Goal: Information Seeking & Learning: Learn about a topic

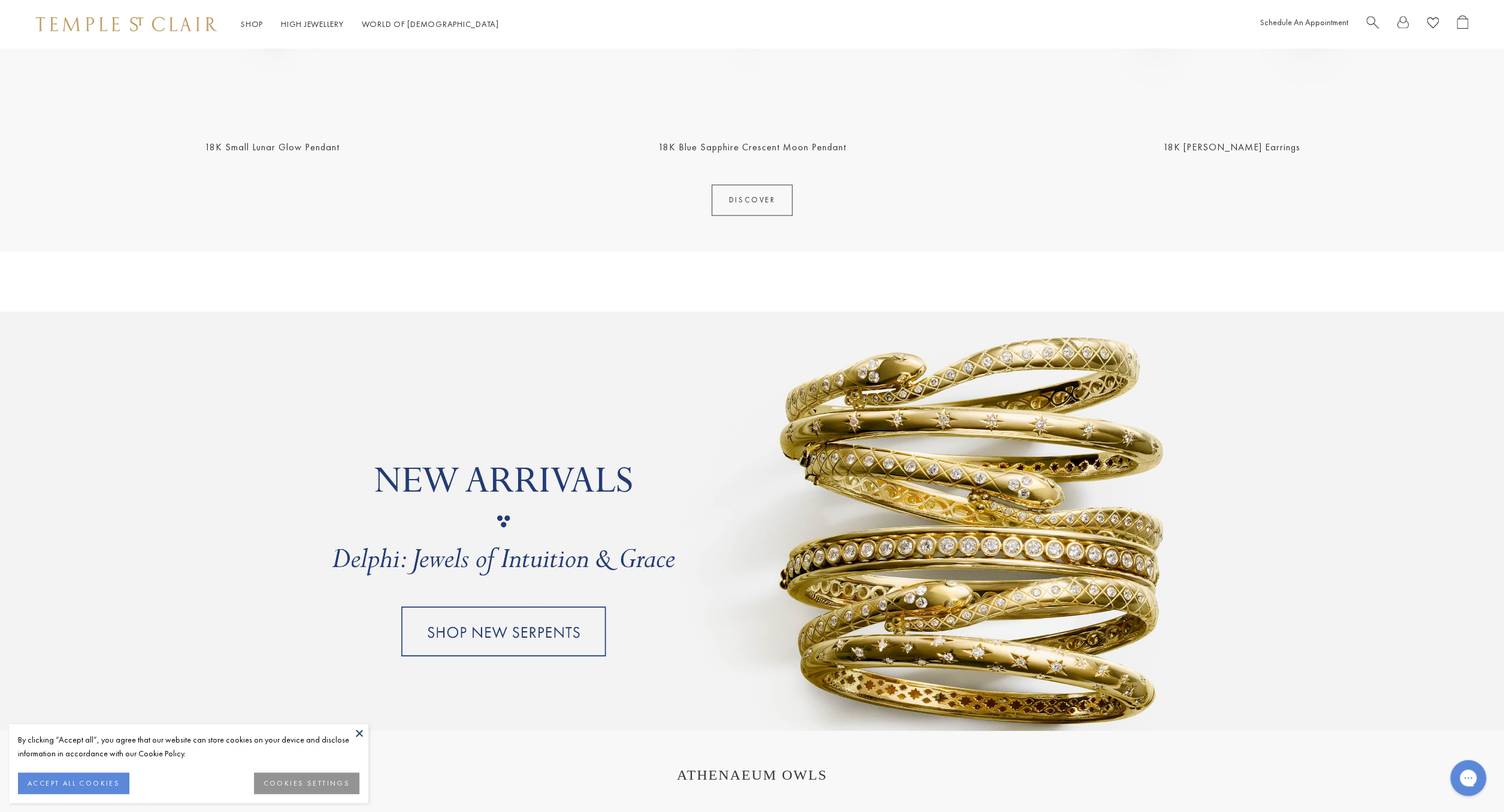
scroll to position [887, 0]
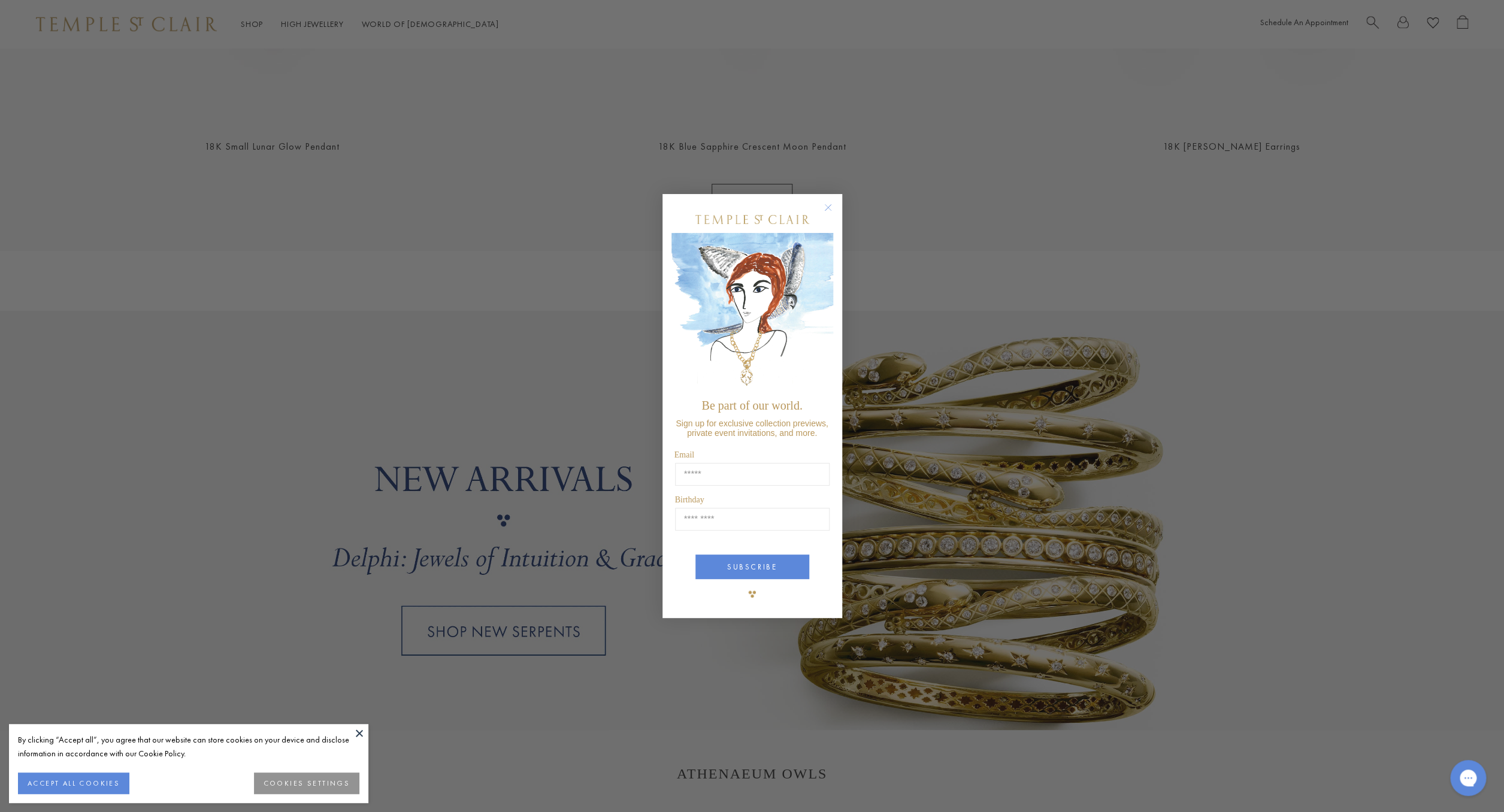
click at [837, 205] on form "Be part of our world. Sign up for exclusive collection previews, private event …" at bounding box center [752, 406] width 180 height 424
click at [826, 210] on circle "Close dialog" at bounding box center [828, 208] width 15 height 15
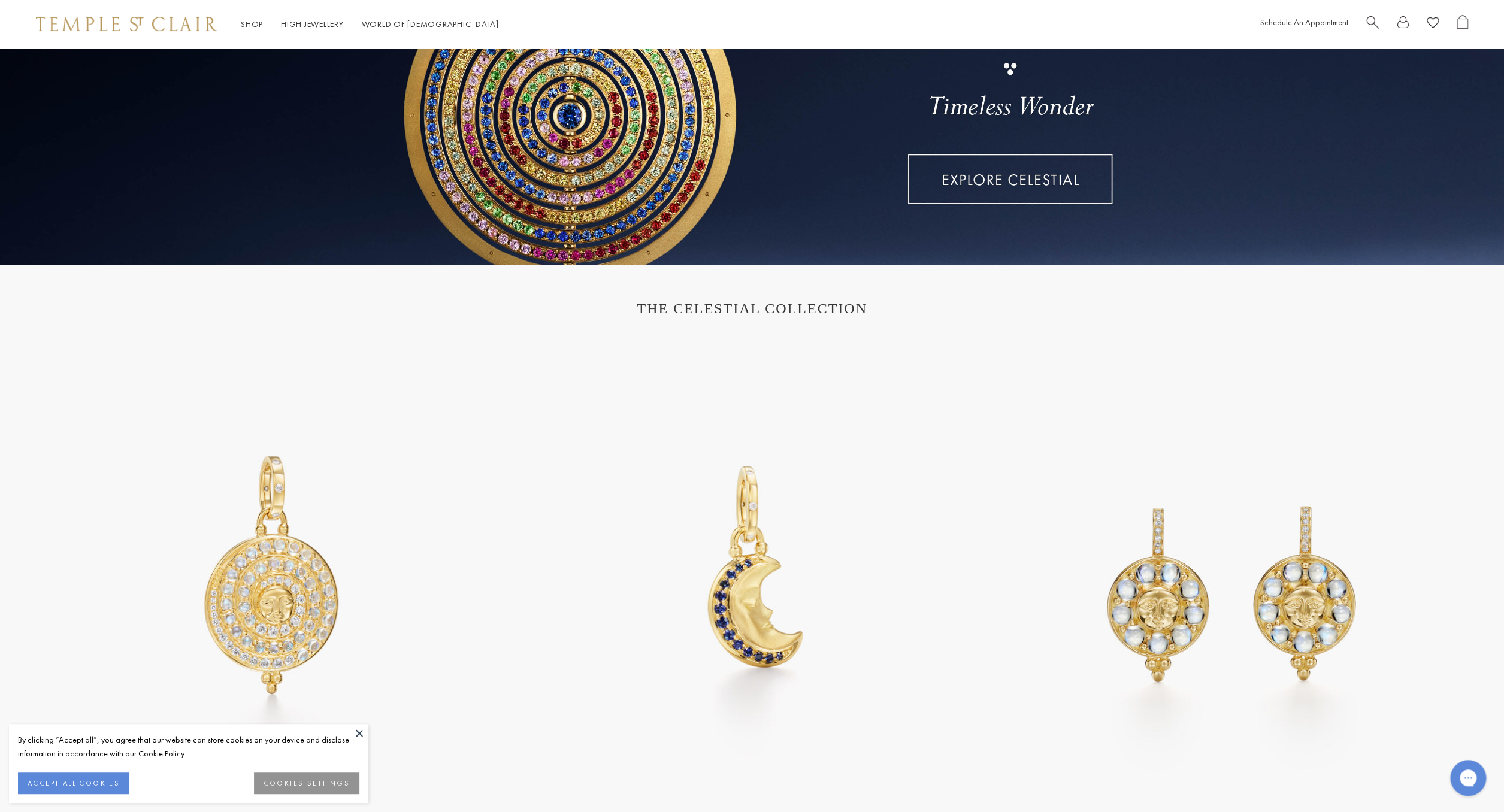
scroll to position [0, 0]
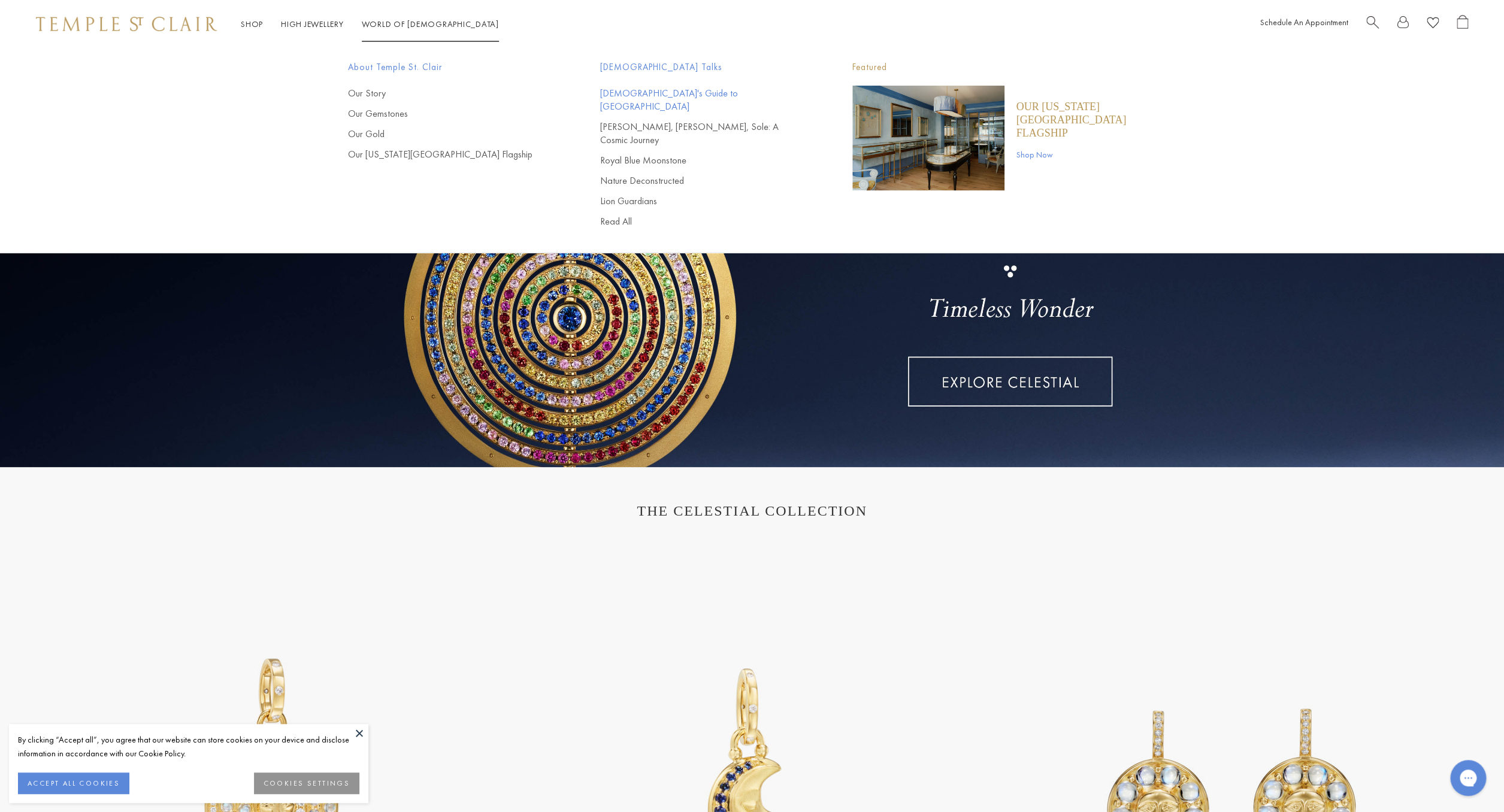
click at [646, 90] on link "[DEMOGRAPHIC_DATA]'s Guide to [GEOGRAPHIC_DATA]" at bounding box center [703, 100] width 205 height 26
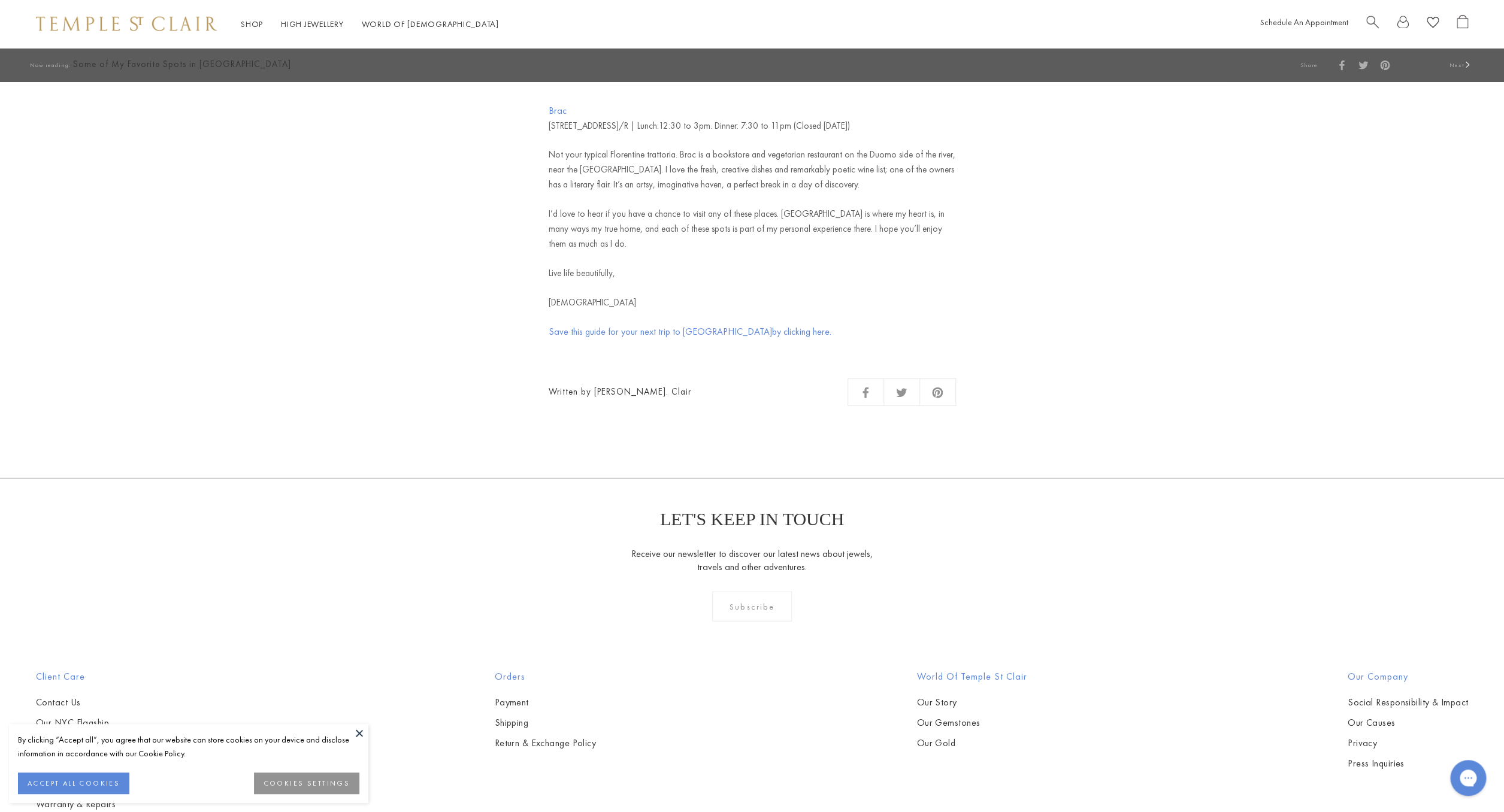
scroll to position [4798, 0]
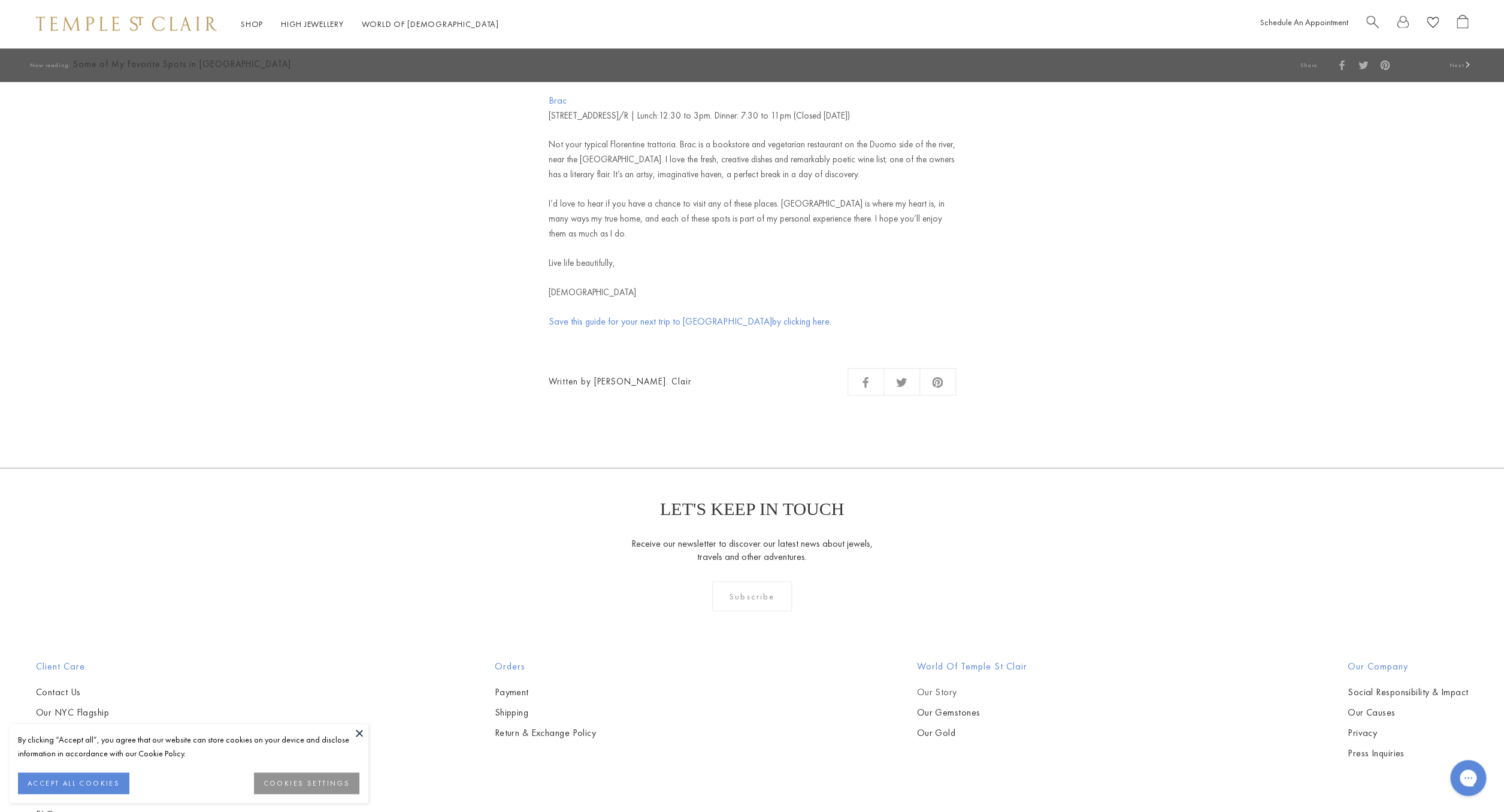
click at [937, 686] on link "Our Story" at bounding box center [971, 692] width 111 height 13
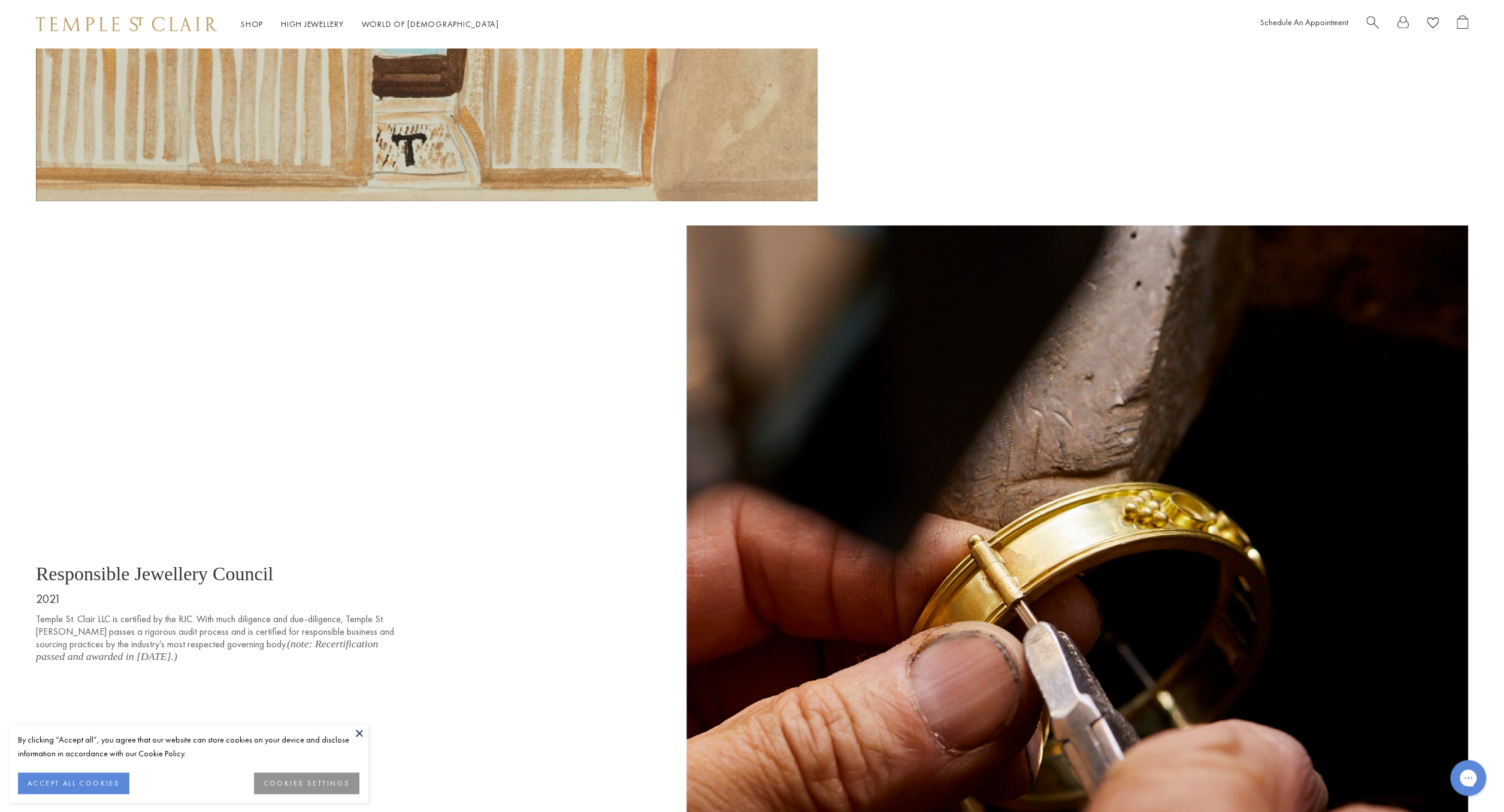
scroll to position [9865, 0]
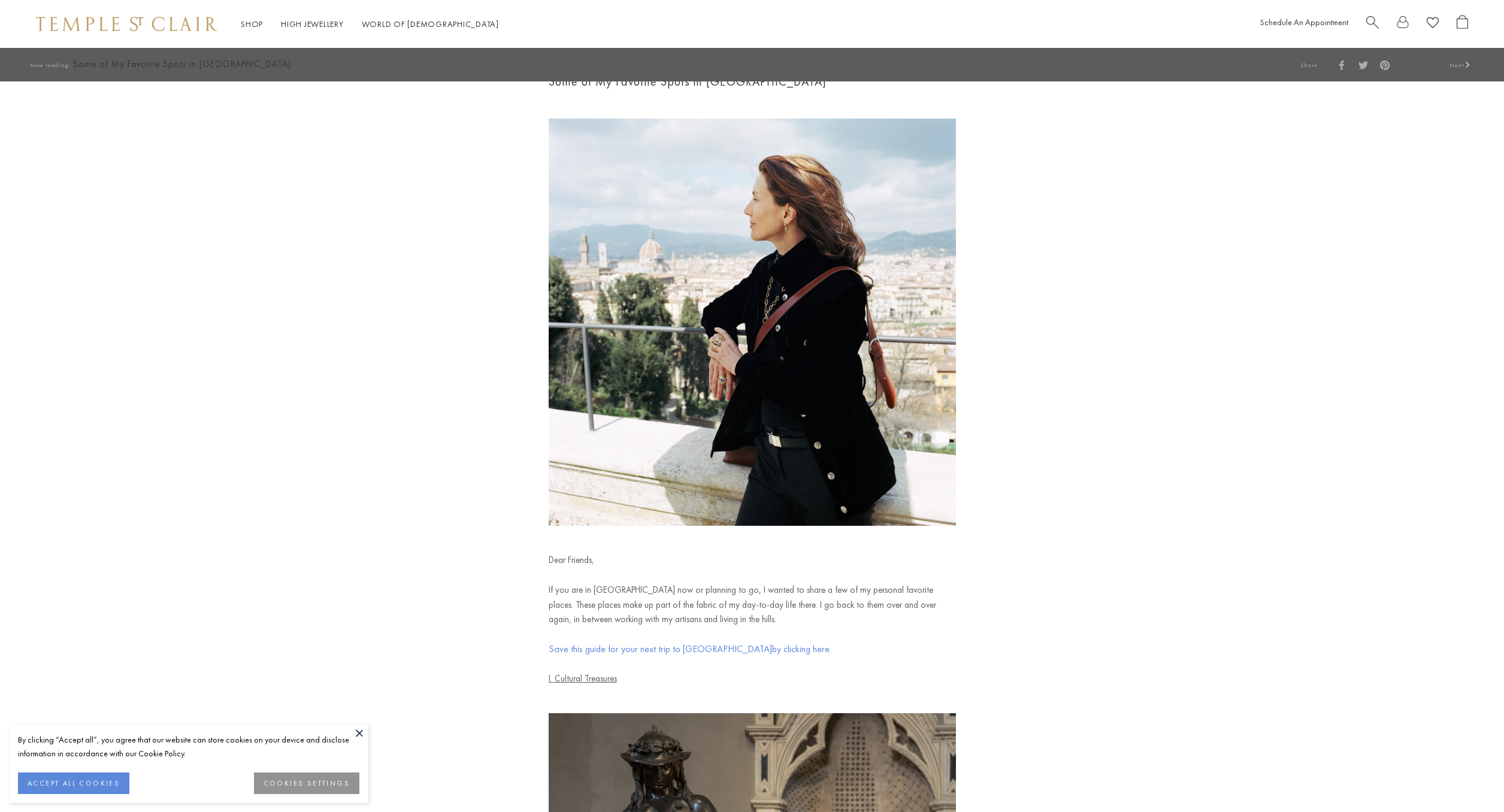
scroll to position [4798, 0]
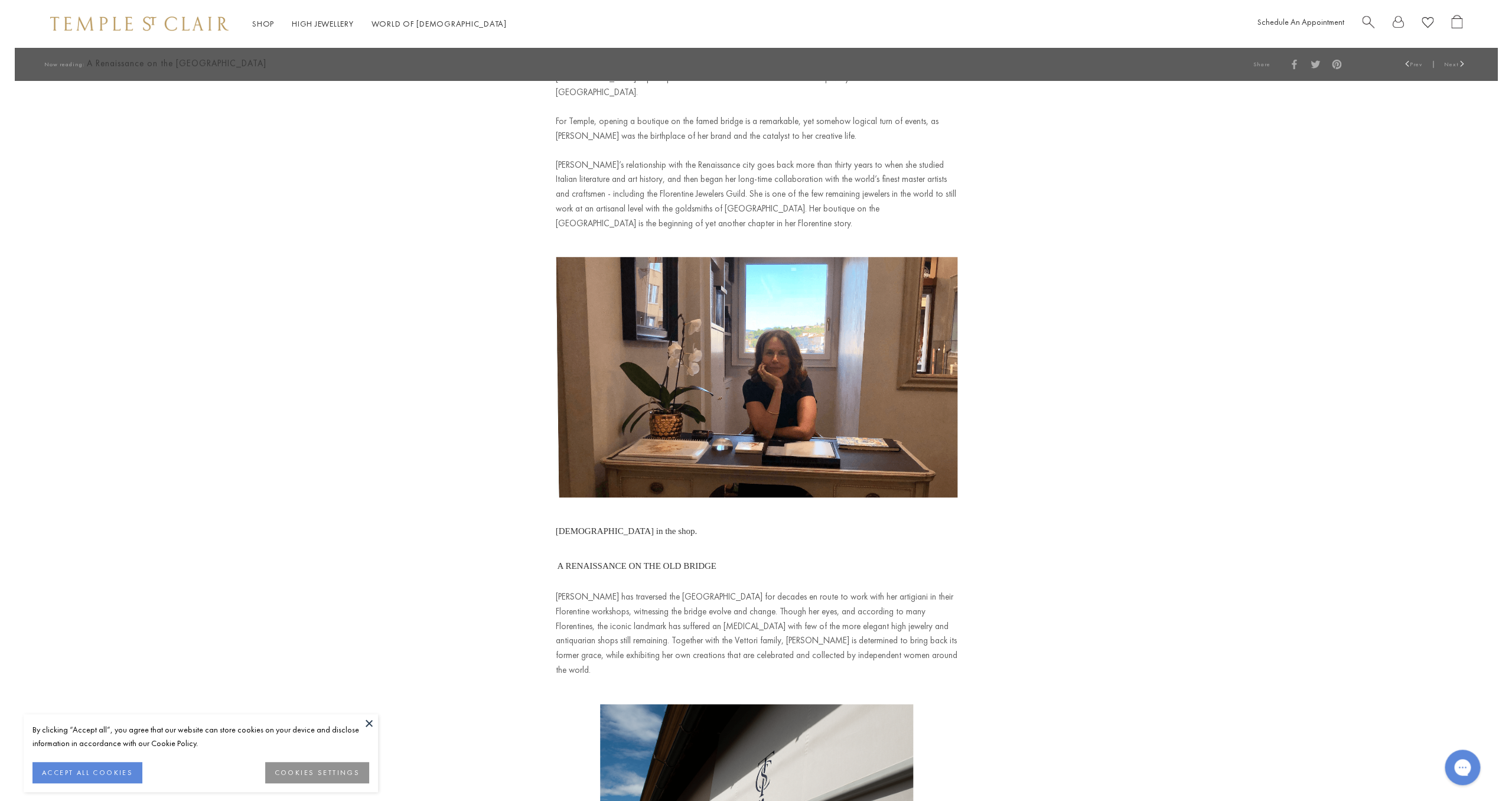
scroll to position [408, 0]
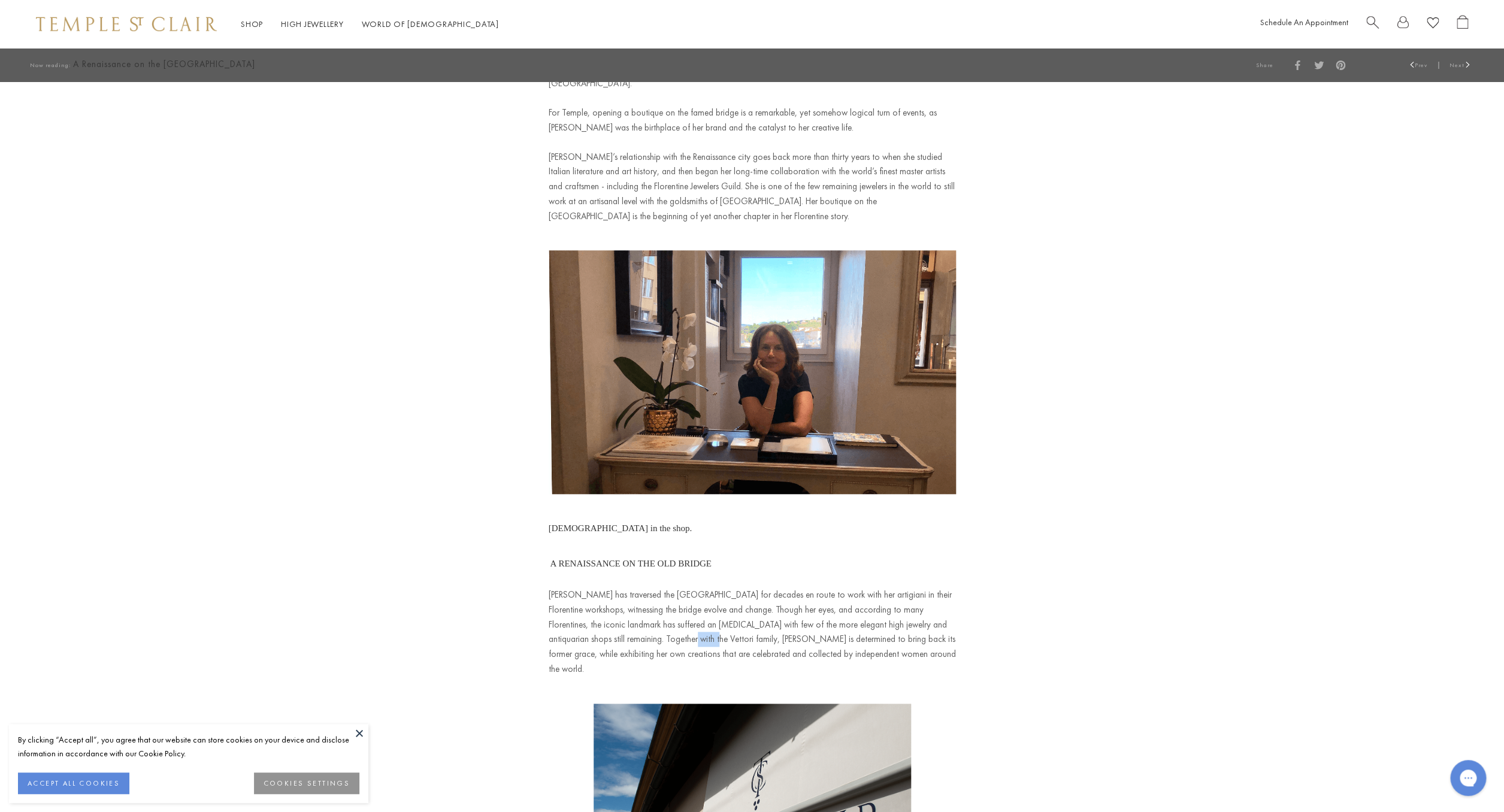
drag, startPoint x: 578, startPoint y: 623, endPoint x: 600, endPoint y: 624, distance: 22.0
click at [600, 624] on p "[PERSON_NAME] has traversed the [GEOGRAPHIC_DATA] for decades en route to work …" at bounding box center [753, 632] width 408 height 90
copy p "Vettori"
